Goal: Task Accomplishment & Management: Use online tool/utility

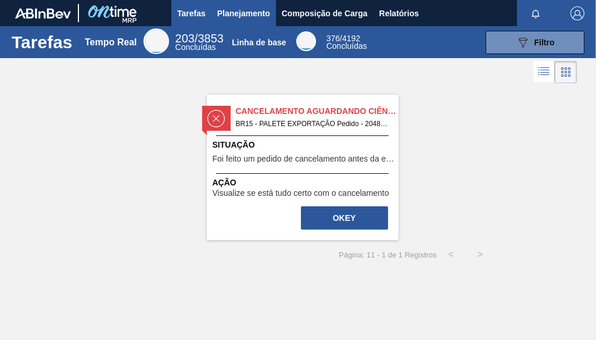
click at [225, 13] on span "Planejamento" at bounding box center [243, 13] width 53 height 14
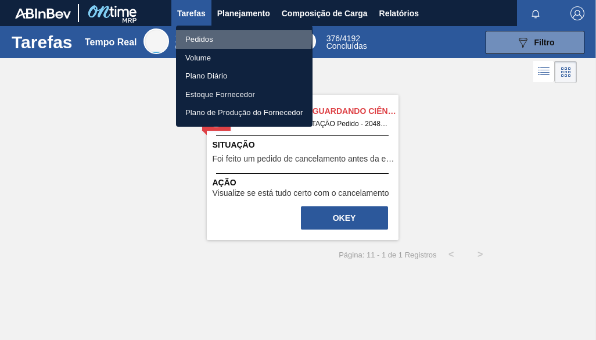
click at [199, 37] on li "Pedidos" at bounding box center [244, 39] width 137 height 19
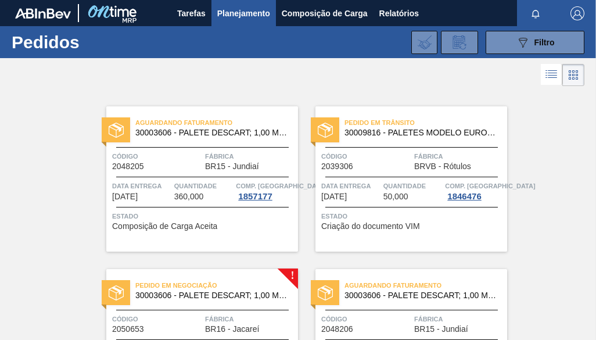
click at [210, 285] on span "Pedido em Negociação" at bounding box center [216, 285] width 163 height 12
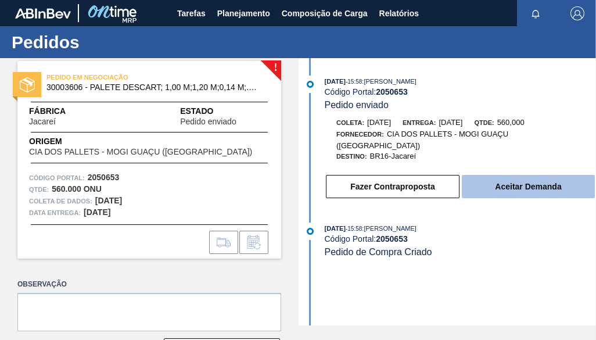
click at [519, 175] on button "Aceitar Demanda" at bounding box center [528, 186] width 133 height 23
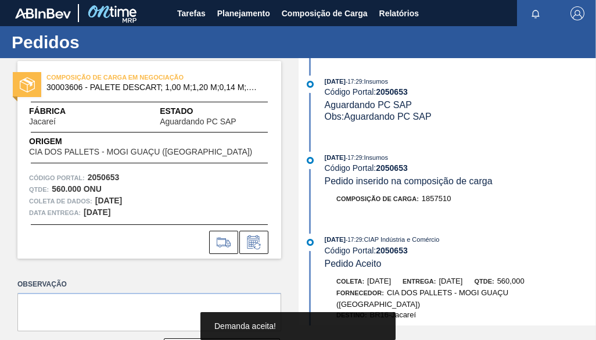
scroll to position [44, 0]
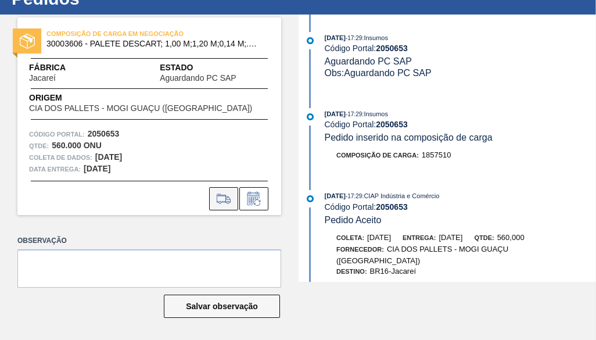
click at [223, 189] on button at bounding box center [223, 198] width 29 height 23
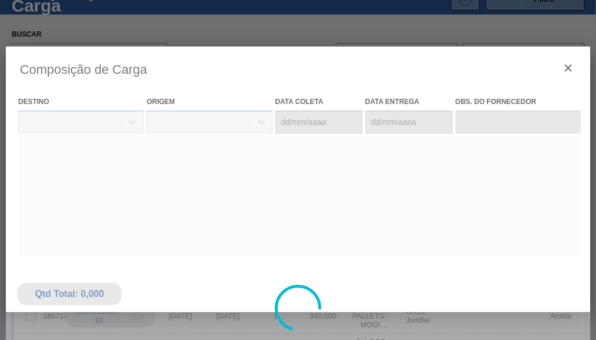
type coleta "[DATE]"
type Entrega "[DATE]"
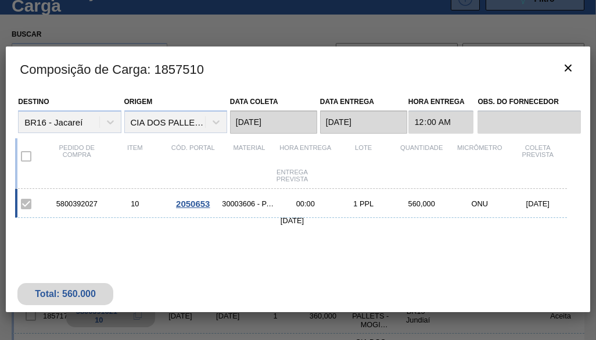
click at [189, 204] on span "2050653" at bounding box center [193, 204] width 34 height 10
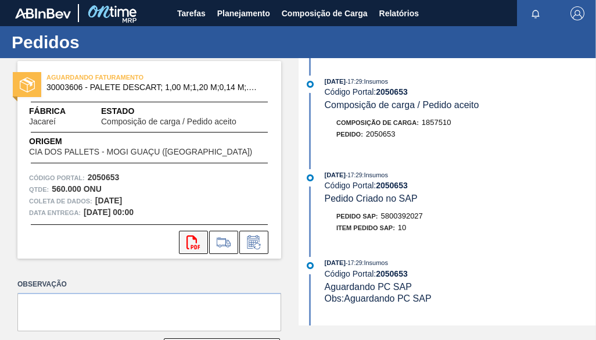
click at [191, 244] on icon "svg{fill:#ff0000}" at bounding box center [194, 242] width 14 height 14
click at [252, 8] on span "Planejamento" at bounding box center [243, 13] width 53 height 14
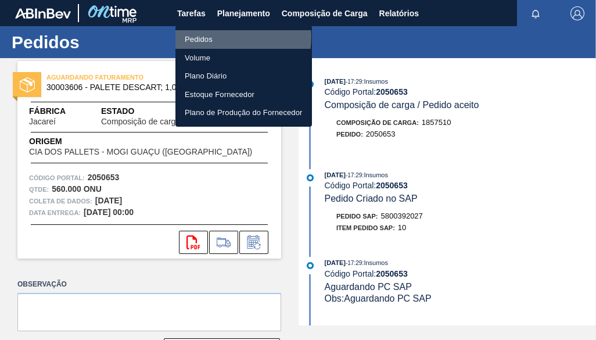
click at [218, 37] on li "Pedidos" at bounding box center [243, 39] width 137 height 19
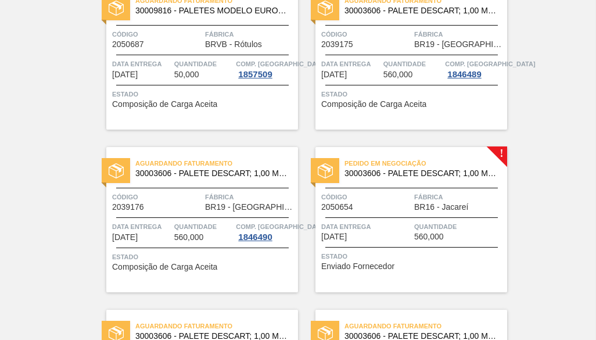
scroll to position [465, 0]
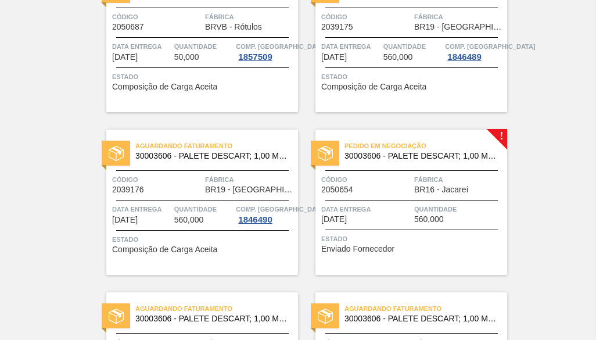
click at [411, 200] on div at bounding box center [411, 200] width 173 height 1
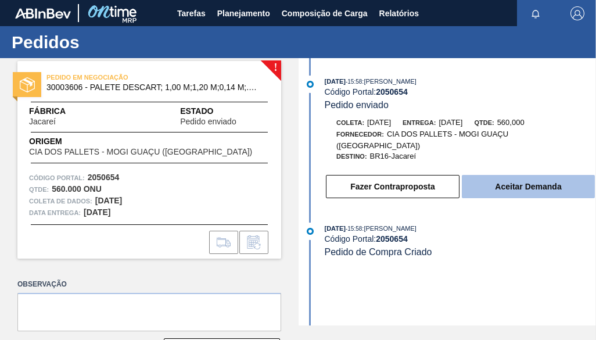
click at [517, 175] on button "Aceitar Demanda" at bounding box center [528, 186] width 133 height 23
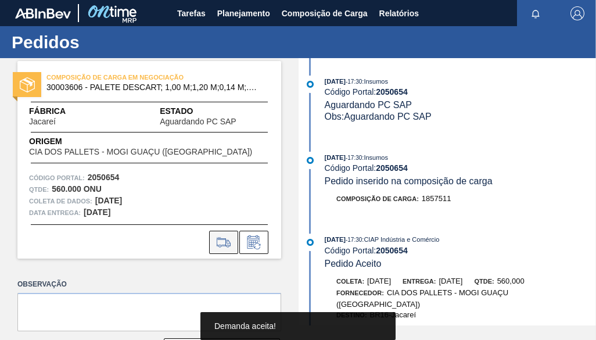
click at [221, 236] on icon at bounding box center [223, 242] width 19 height 14
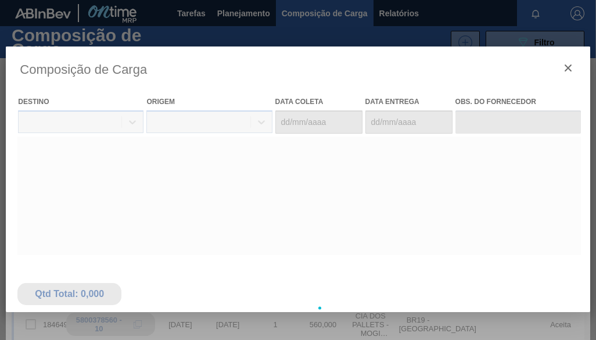
type coleta "[DATE]"
type Entrega "[DATE]"
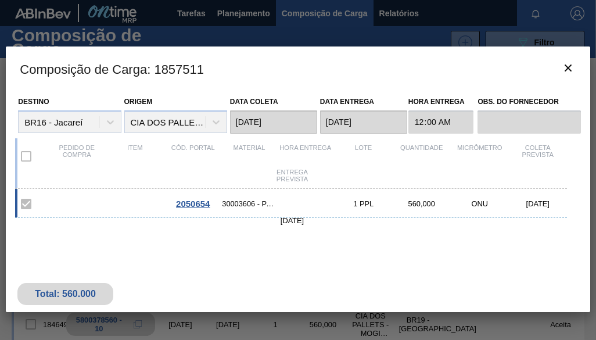
click at [27, 205] on label at bounding box center [26, 204] width 24 height 24
click at [28, 154] on label at bounding box center [26, 156] width 24 height 24
click at [191, 201] on span "2050654" at bounding box center [193, 204] width 34 height 10
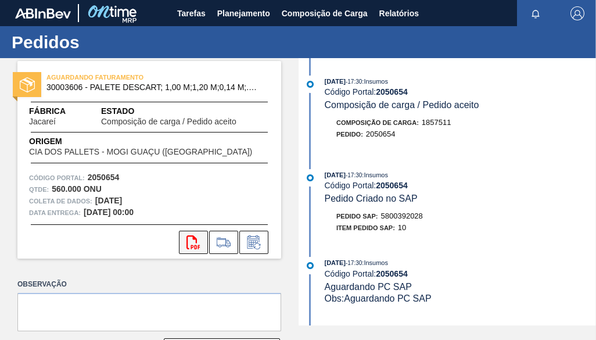
click at [184, 236] on button "svg{fill:#ff0000}" at bounding box center [193, 242] width 29 height 23
click at [238, 14] on span "Planejamento" at bounding box center [243, 13] width 53 height 14
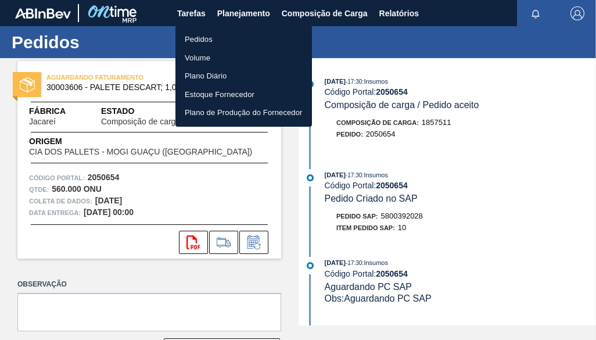
click at [230, 39] on li "Pedidos" at bounding box center [243, 39] width 137 height 19
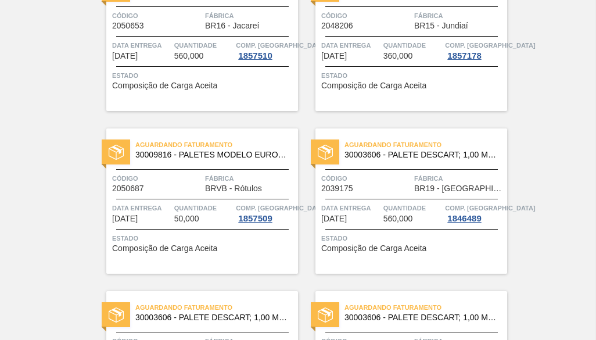
scroll to position [361, 0]
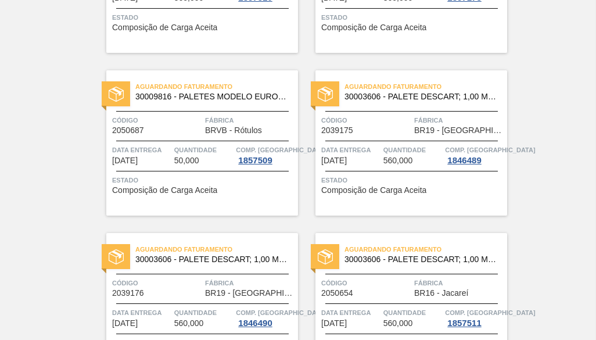
click at [207, 141] on div "Aguardando Faturamento 30009816 - PALETES MODELO EUROPEO EXPO ([GEOGRAPHIC_DATA…" at bounding box center [202, 142] width 192 height 145
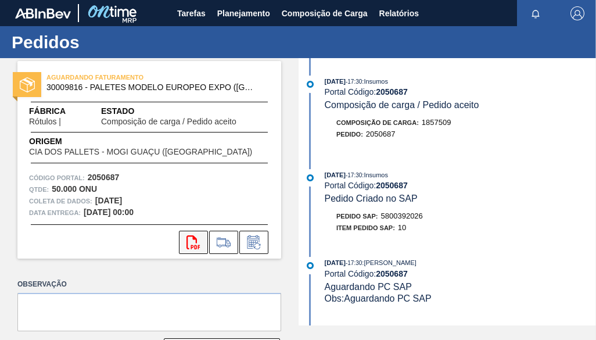
click at [191, 241] on icon "svg{fill:#ff0000}" at bounding box center [194, 242] width 14 height 14
